Goal: Task Accomplishment & Management: Complete application form

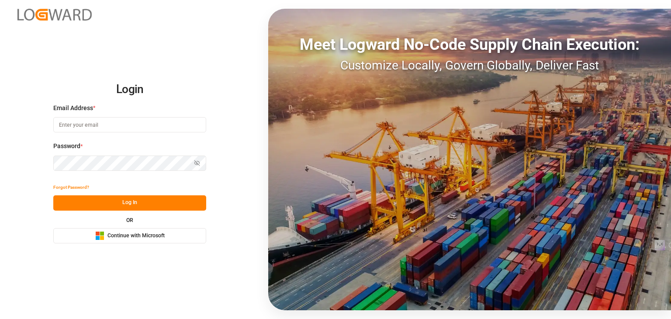
click at [128, 240] on button "Microsoft Logo Continue with Microsoft" at bounding box center [129, 235] width 153 height 15
